Goal: Transaction & Acquisition: Purchase product/service

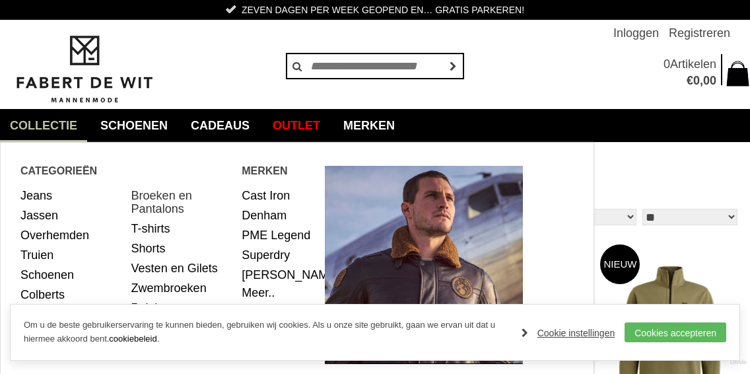
click at [164, 196] on link "Broeken en Pantalons" at bounding box center [181, 202] width 101 height 33
